Goal: Information Seeking & Learning: Learn about a topic

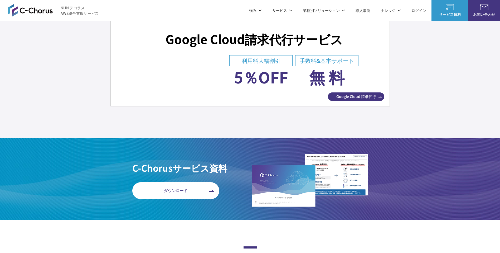
scroll to position [1919, 0]
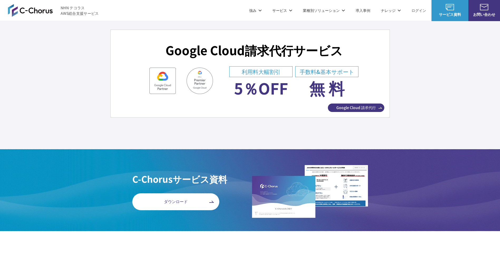
click at [196, 203] on span "ダウンロード" at bounding box center [175, 201] width 87 height 6
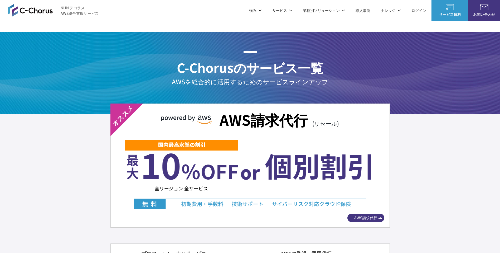
scroll to position [897, 0]
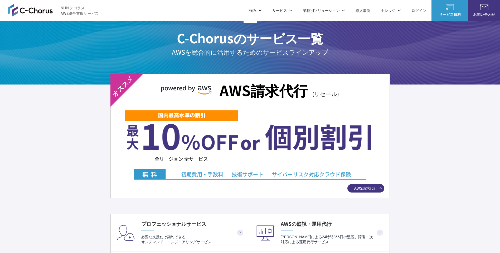
click at [371, 186] on span "AWS請求代行" at bounding box center [366, 188] width 37 height 6
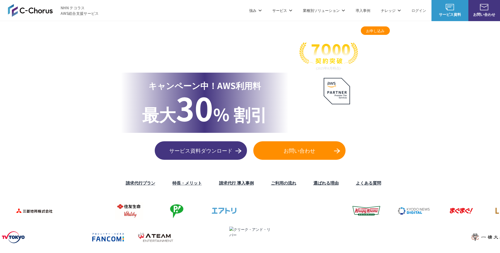
click at [358, 184] on link "よくある質問" at bounding box center [368, 182] width 25 height 6
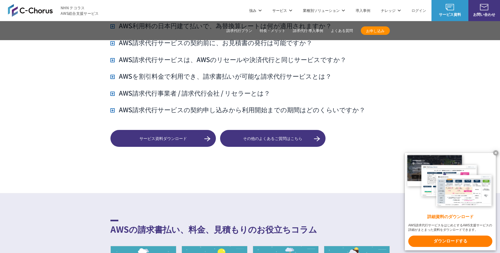
scroll to position [3949, 0]
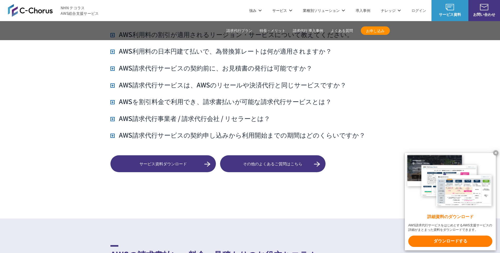
click at [290, 161] on span "その他のよくあるご質問はこちら" at bounding box center [273, 164] width 106 height 6
